Goal: Understand process/instructions

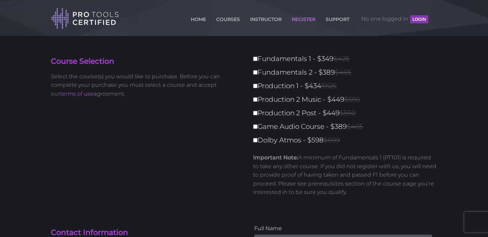
click at [203, 154] on div "Course Selection Select the course(s) you would like to purchase. Before you ca…" at bounding box center [244, 130] width 396 height 154
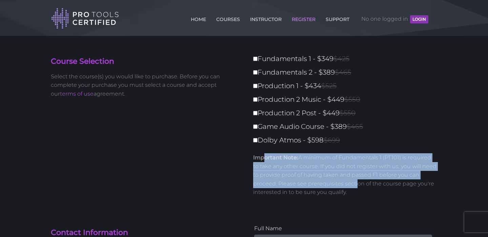
drag, startPoint x: 354, startPoint y: 184, endPoint x: 265, endPoint y: 156, distance: 93.1
click at [265, 156] on p "Important Note: A minimum of Fundamentals 1 (PT101) is required to take any oth…" at bounding box center [345, 174] width 184 height 43
click at [265, 156] on strong "Important Note:" at bounding box center [275, 157] width 45 height 6
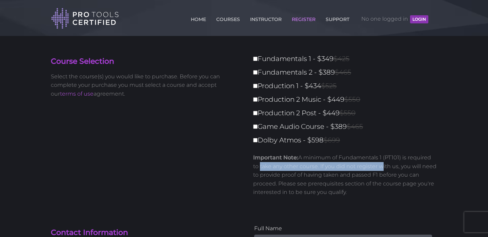
drag, startPoint x: 259, startPoint y: 164, endPoint x: 381, endPoint y: 166, distance: 121.9
click at [381, 166] on p "Important Note: A minimum of Fundamentals 1 (PT101) is required to take any oth…" at bounding box center [345, 174] width 184 height 43
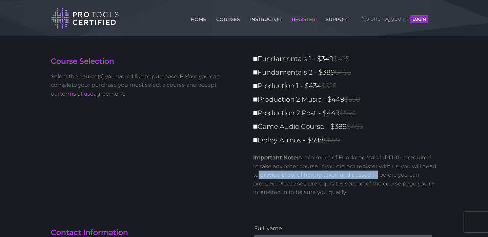
drag, startPoint x: 254, startPoint y: 177, endPoint x: 375, endPoint y: 177, distance: 120.2
click at [375, 177] on p "Important Note: A minimum of Fundamentals 1 (PT101) is required to take any oth…" at bounding box center [345, 174] width 184 height 43
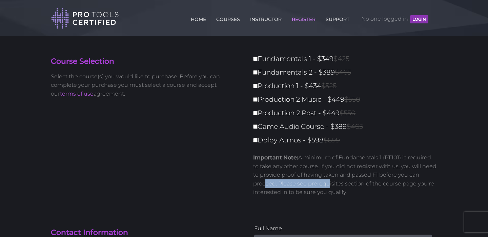
drag, startPoint x: 263, startPoint y: 181, endPoint x: 326, endPoint y: 181, distance: 62.6
click at [326, 181] on p "Important Note: A minimum of Fundamentals 1 (PT101) is required to take any oth…" at bounding box center [345, 174] width 184 height 43
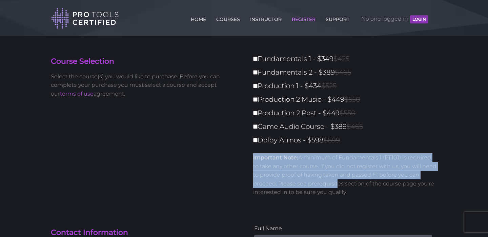
drag, startPoint x: 333, startPoint y: 184, endPoint x: 242, endPoint y: 157, distance: 95.0
click at [242, 157] on div "Course Selection Select the course(s) you would like to purchase. Before you ca…" at bounding box center [244, 130] width 396 height 154
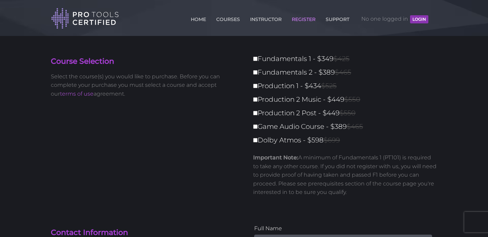
click at [242, 157] on div "Course Selection Select the course(s) you would like to purchase. Before you ca…" at bounding box center [244, 130] width 396 height 154
